Goal: Consume media (video, audio)

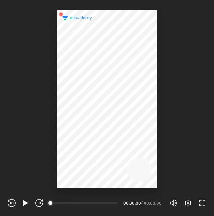
scroll to position [216, 214]
click at [76, 141] on div at bounding box center [107, 98] width 100 height 177
drag, startPoint x: 76, startPoint y: 84, endPoint x: 39, endPoint y: 200, distance: 121.7
click at [39, 200] on div "REWIND (J) PLAY (K) FORWARD (L) 00:00 00:00:00 / 00:00:00 Volume (M) 100% Setti…" at bounding box center [107, 108] width 214 height 216
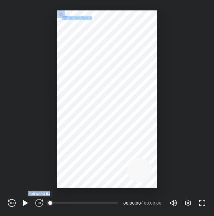
click at [39, 200] on icon "button" at bounding box center [39, 203] width 8 height 8
